Goal: Check status: Check status

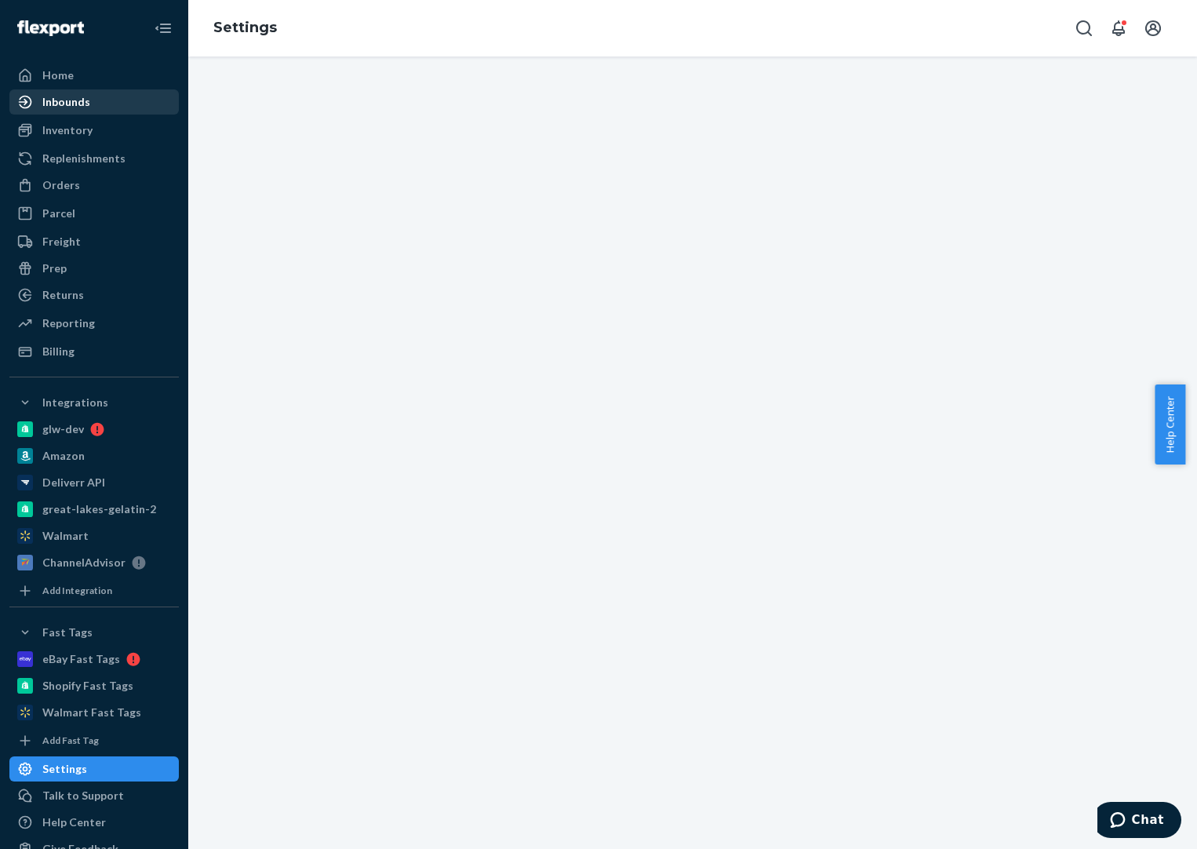
click at [78, 94] on div "Inbounds" at bounding box center [66, 102] width 48 height 16
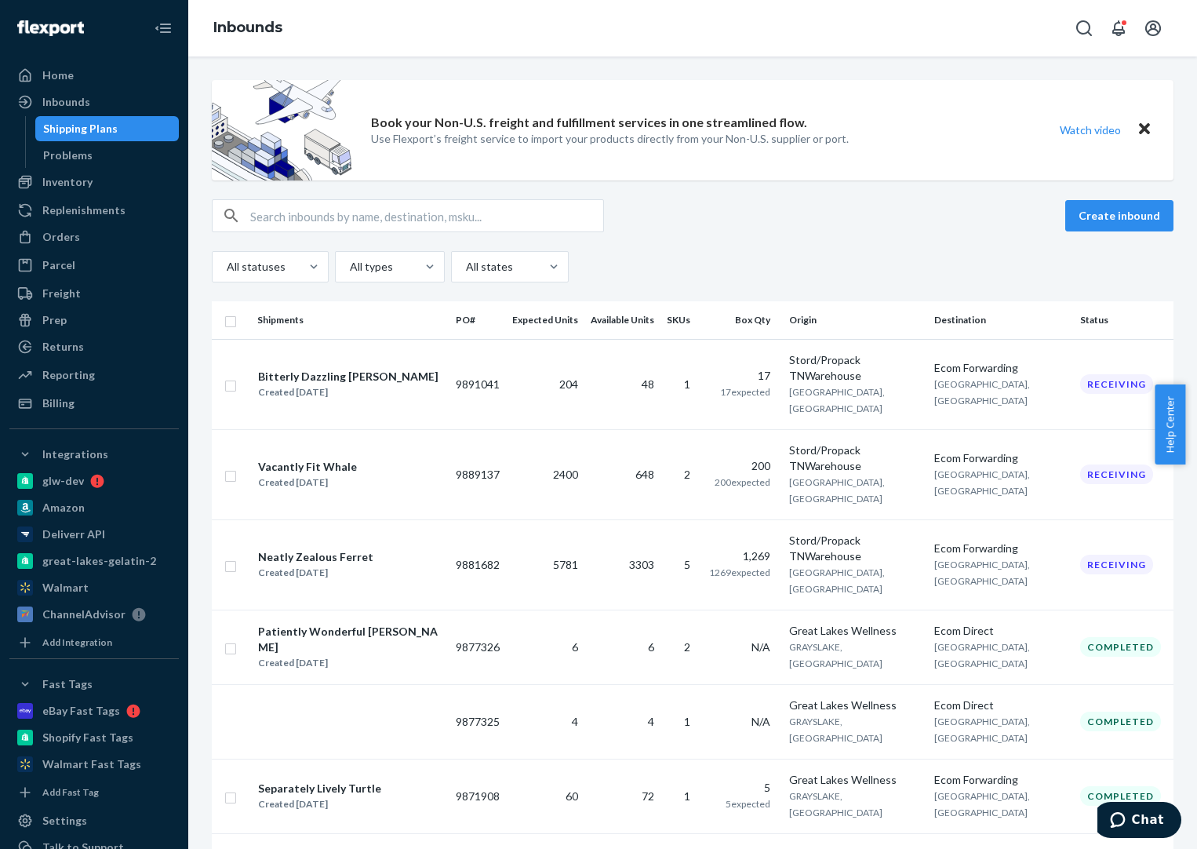
click at [419, 218] on input "text" at bounding box center [426, 215] width 353 height 31
paste input "9881682"
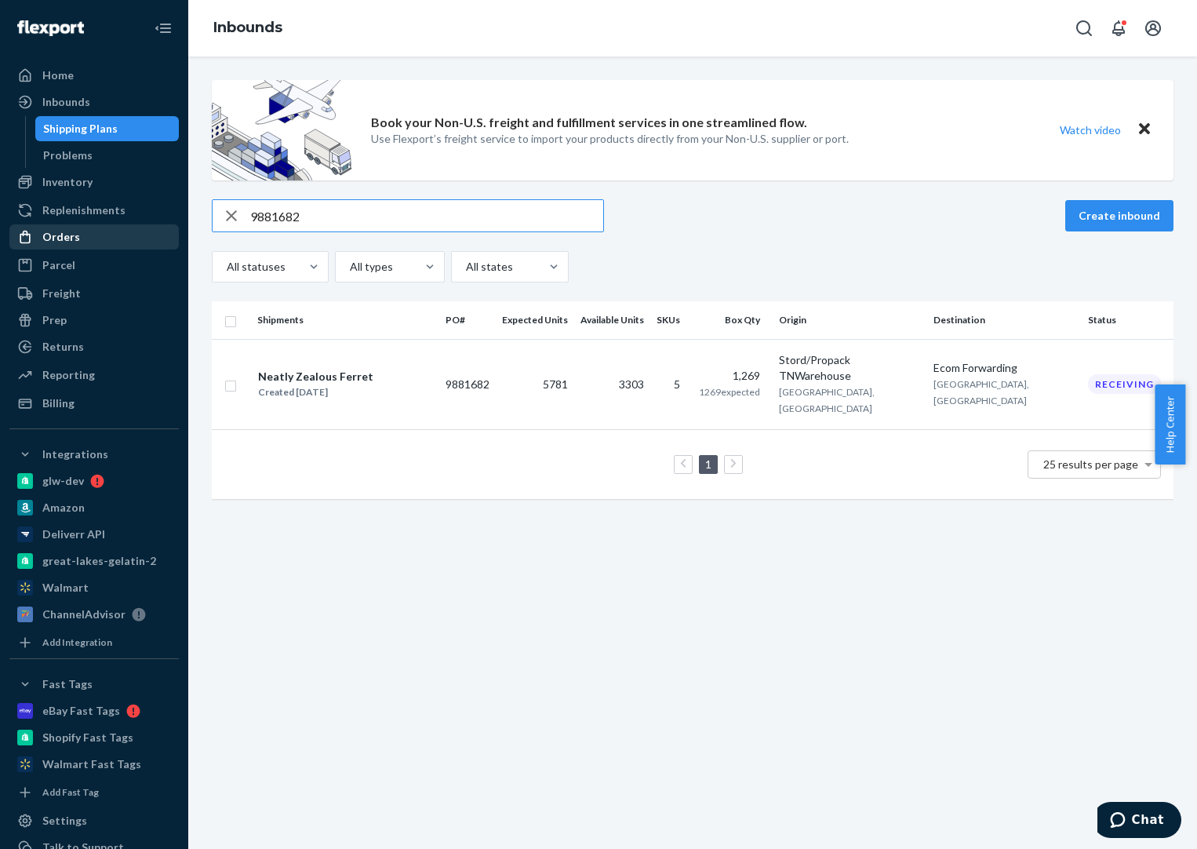
drag, startPoint x: 300, startPoint y: 226, endPoint x: 70, endPoint y: 232, distance: 230.7
click at [70, 232] on div "Home Inbounds Shipping Plans Problems Inventory Products Branded Packaging Repl…" at bounding box center [598, 424] width 1197 height 849
paste input "91041"
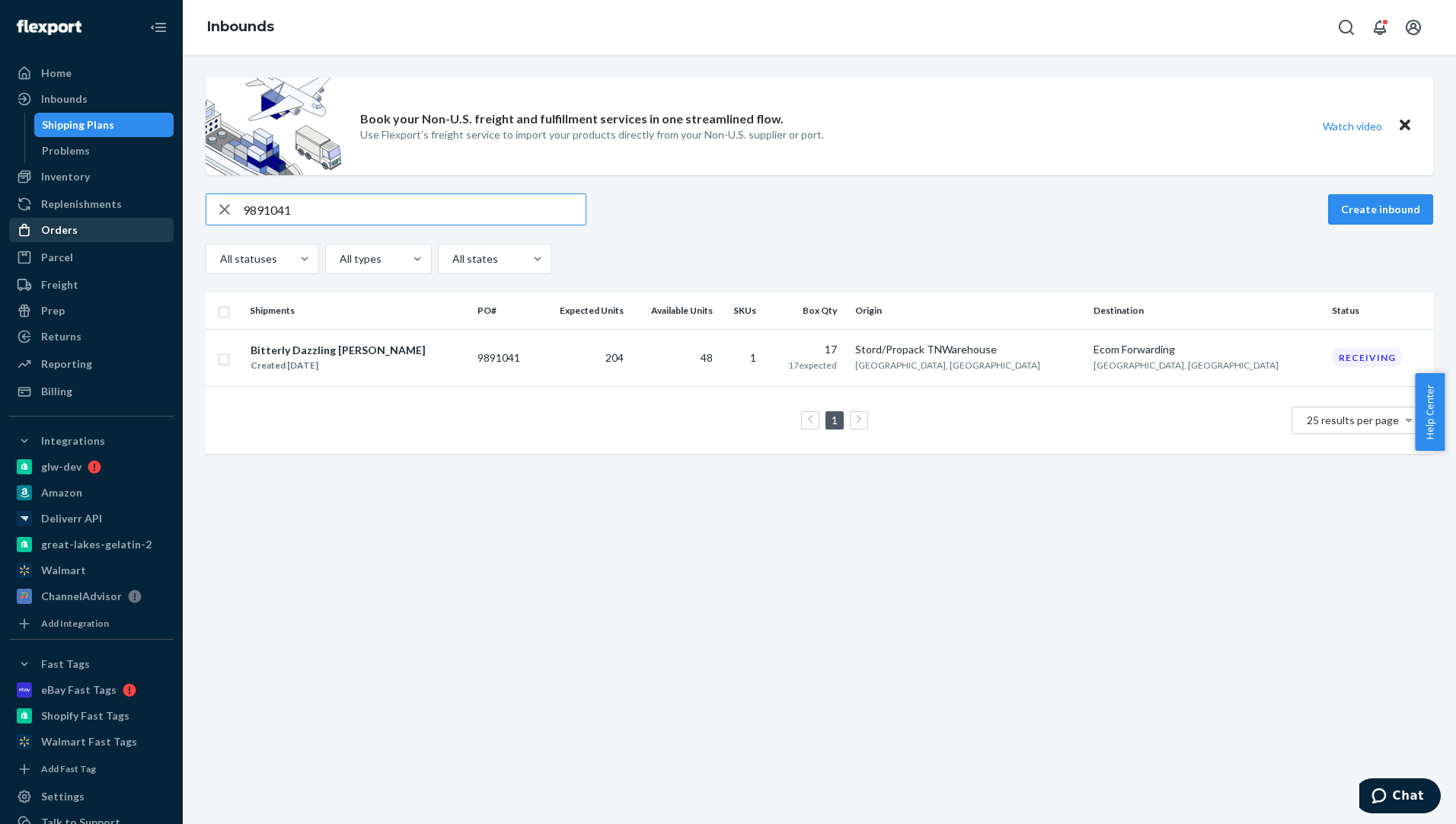
drag, startPoint x: 230, startPoint y: 229, endPoint x: 103, endPoint y: 233, distance: 127.1
click at [103, 233] on div "Home Inbounds Shipping Plans Problems Inventory Products Branded Packaging Repl…" at bounding box center [728, 412] width 1456 height 824
paste input "89137"
type input "9889137"
drag, startPoint x: 416, startPoint y: 368, endPoint x: 422, endPoint y: 379, distance: 12.5
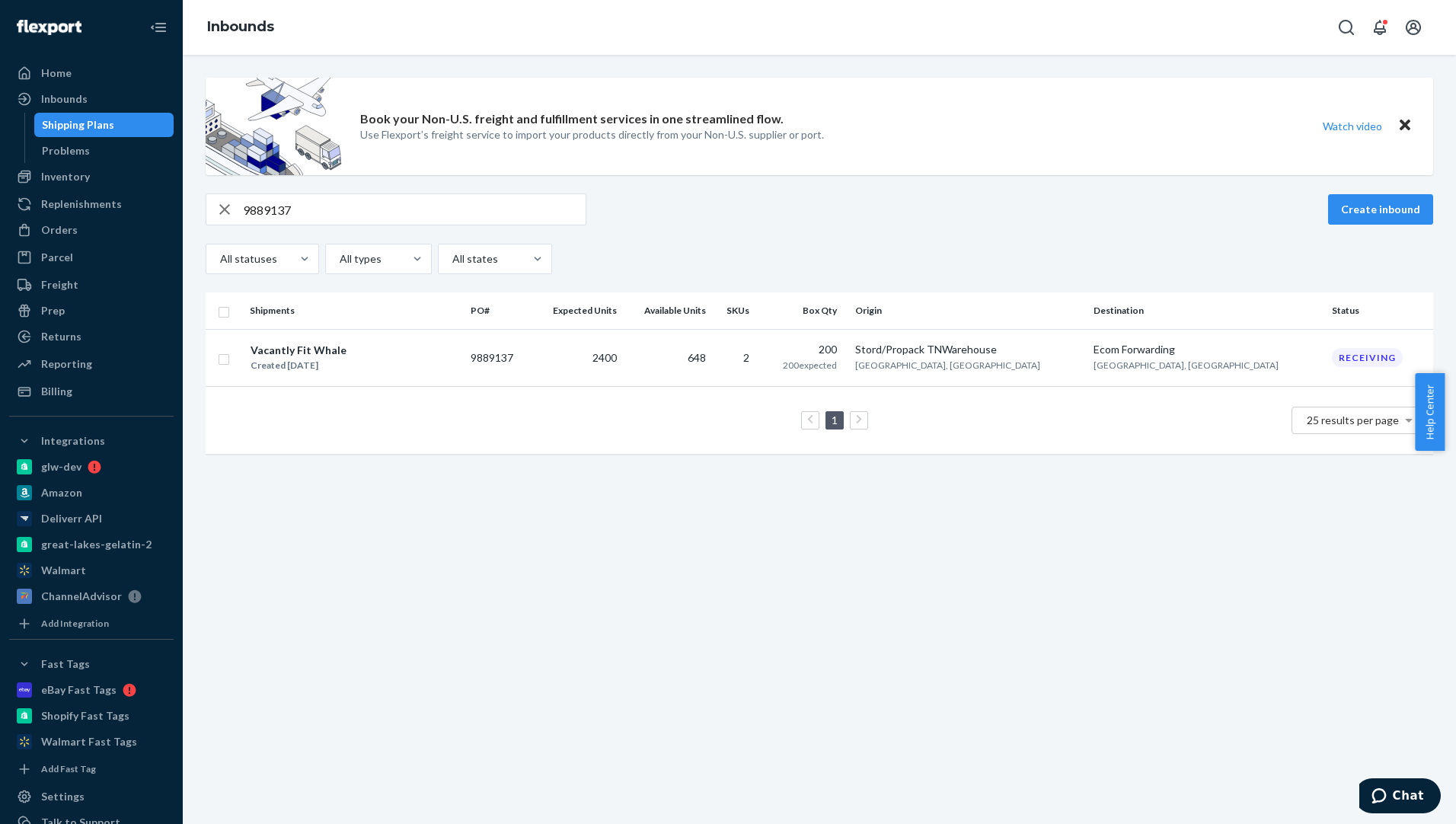
click at [422, 379] on td "Vacantly Fit Whale Created [DATE]" at bounding box center [354, 357] width 221 height 57
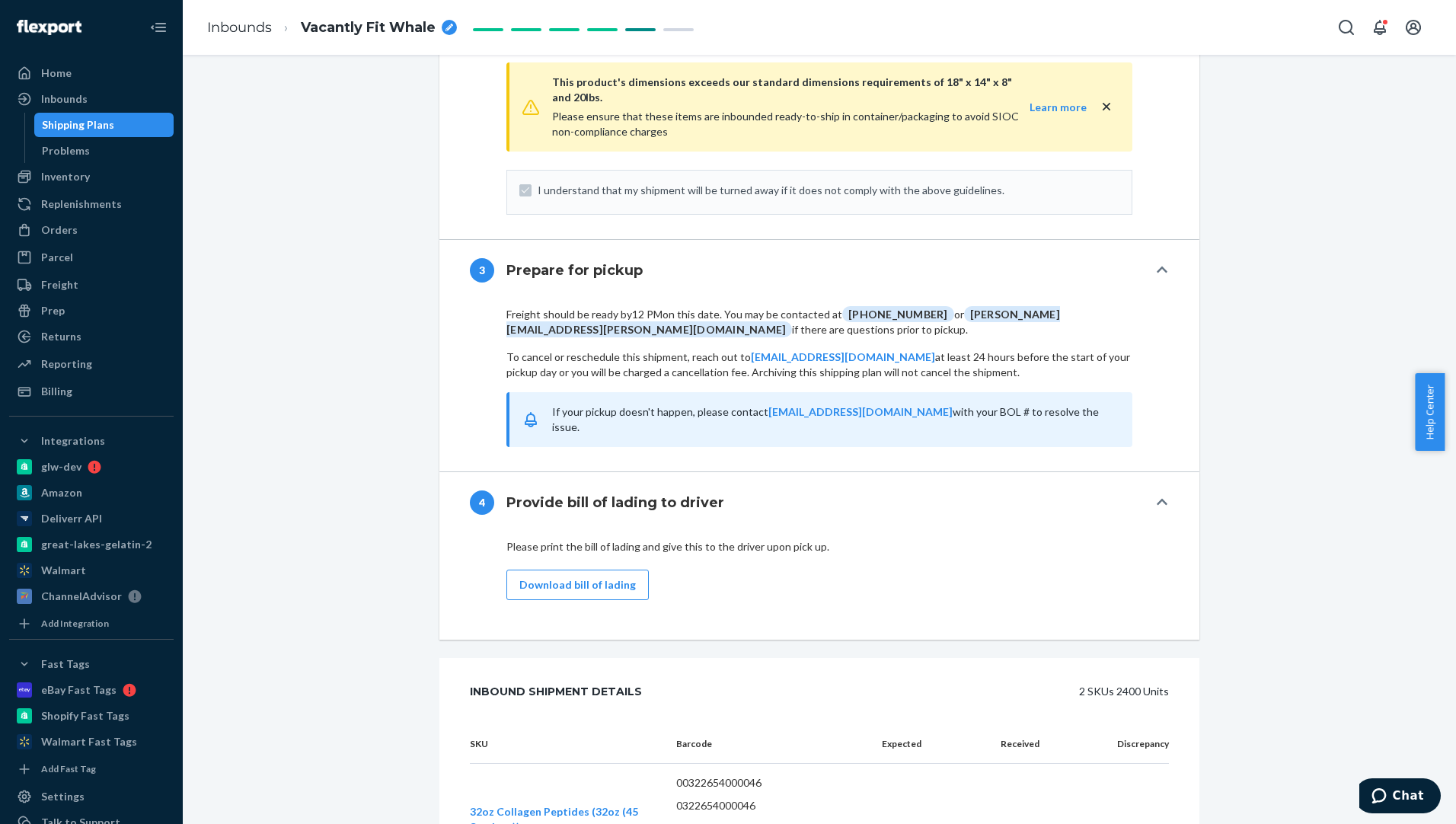
scroll to position [1536, 0]
